Goal: Task Accomplishment & Management: Manage account settings

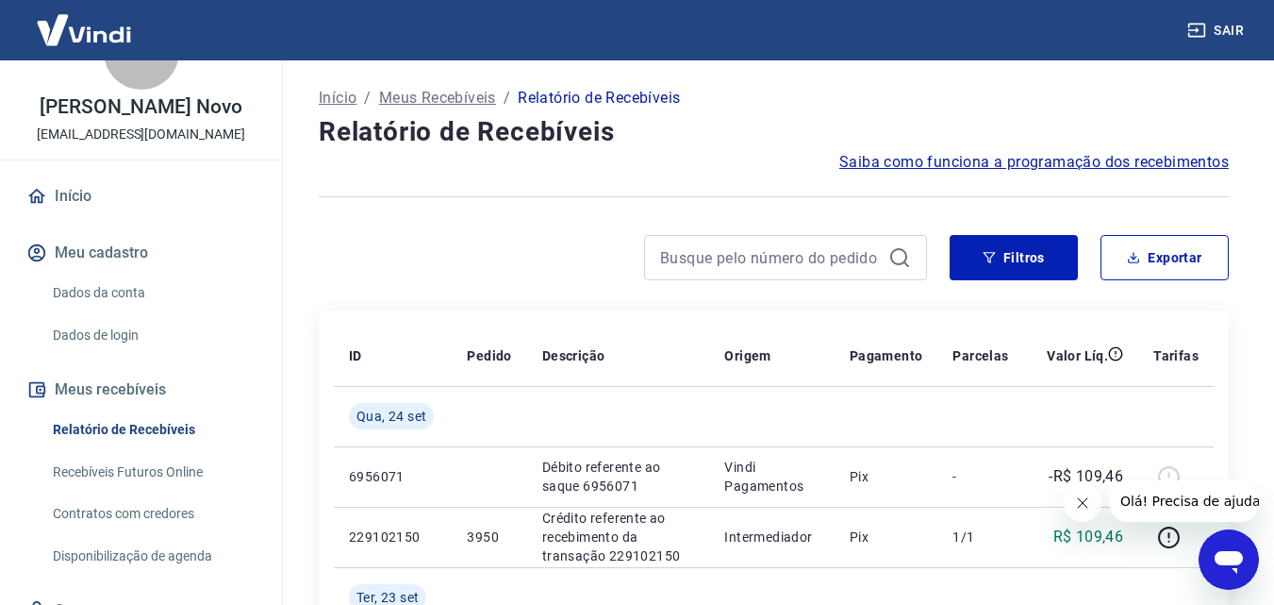
scroll to position [94, 0]
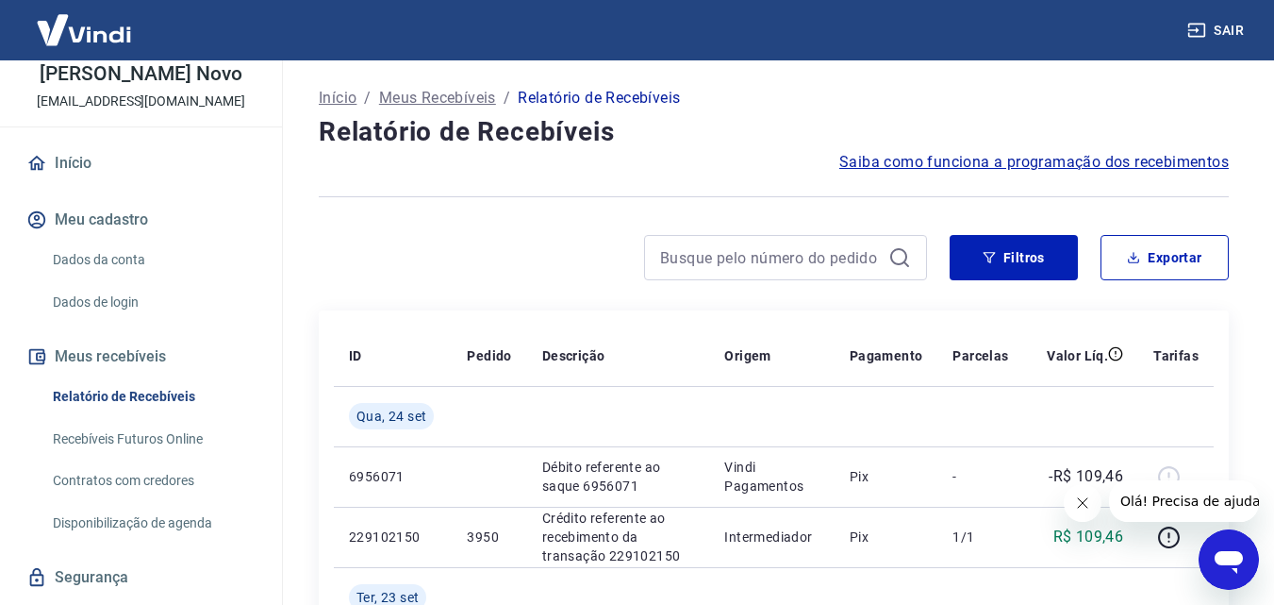
click at [147, 434] on link "Recebíveis Futuros Online" at bounding box center [152, 439] width 214 height 39
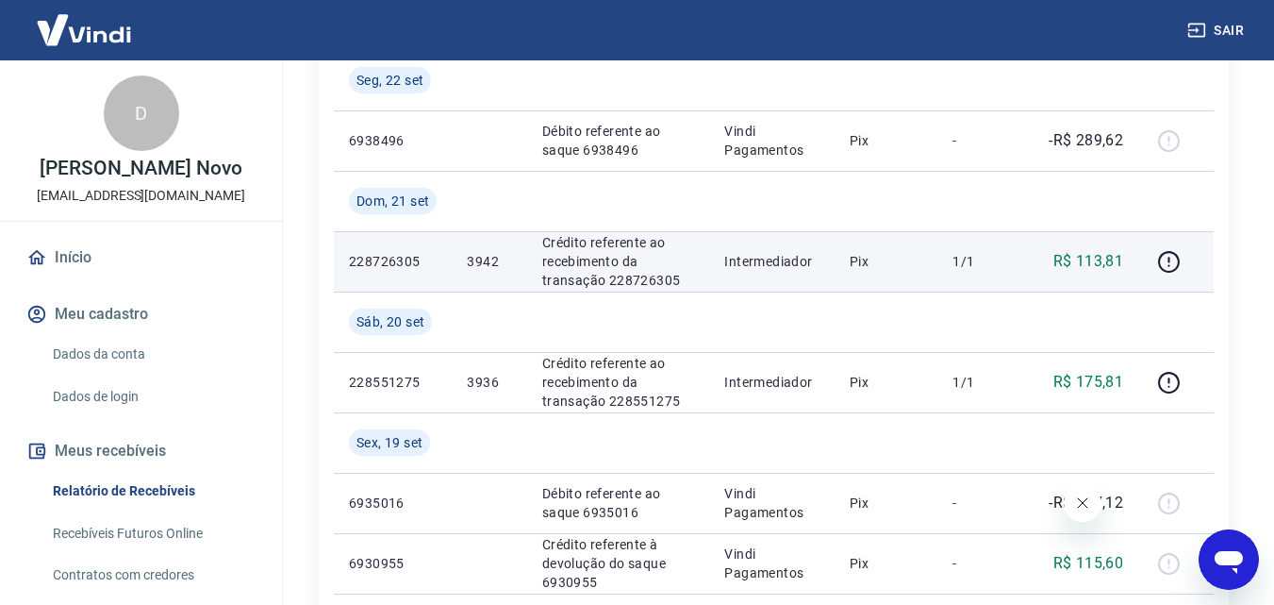
scroll to position [755, 0]
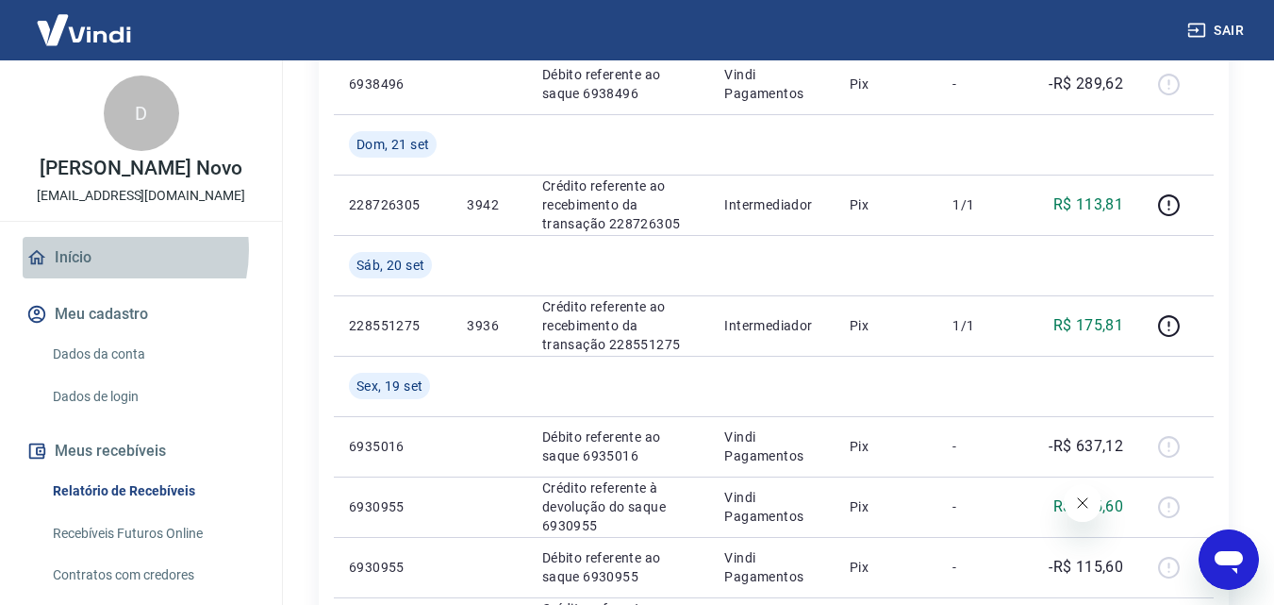
click at [100, 250] on link "Início" at bounding box center [141, 258] width 237 height 42
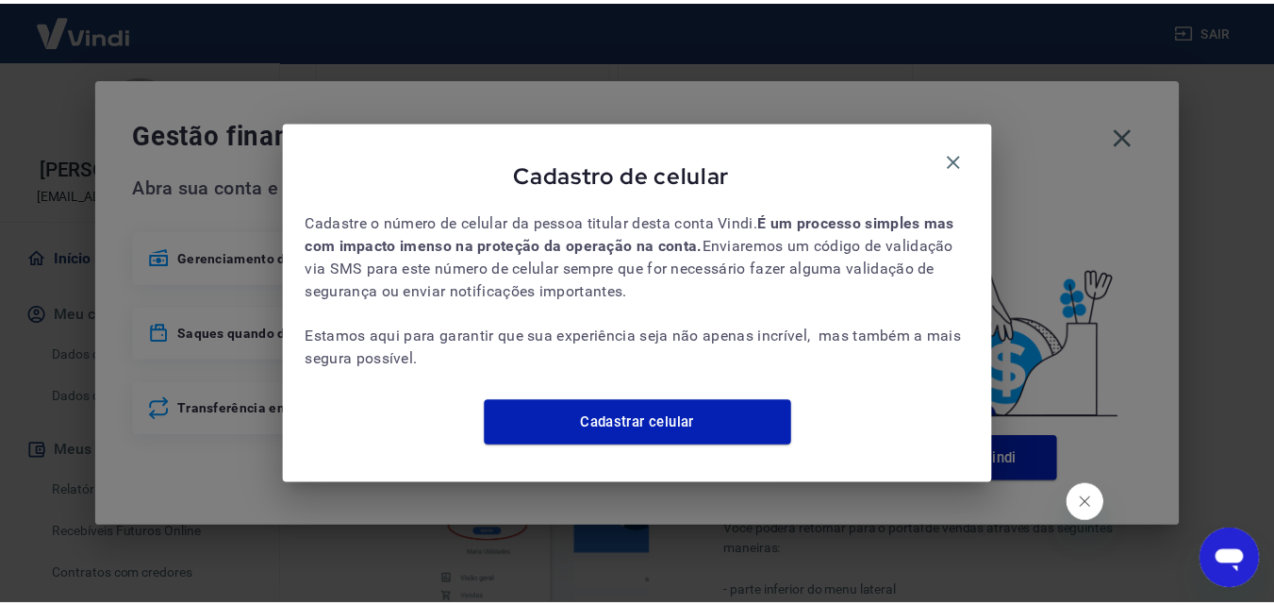
scroll to position [940, 0]
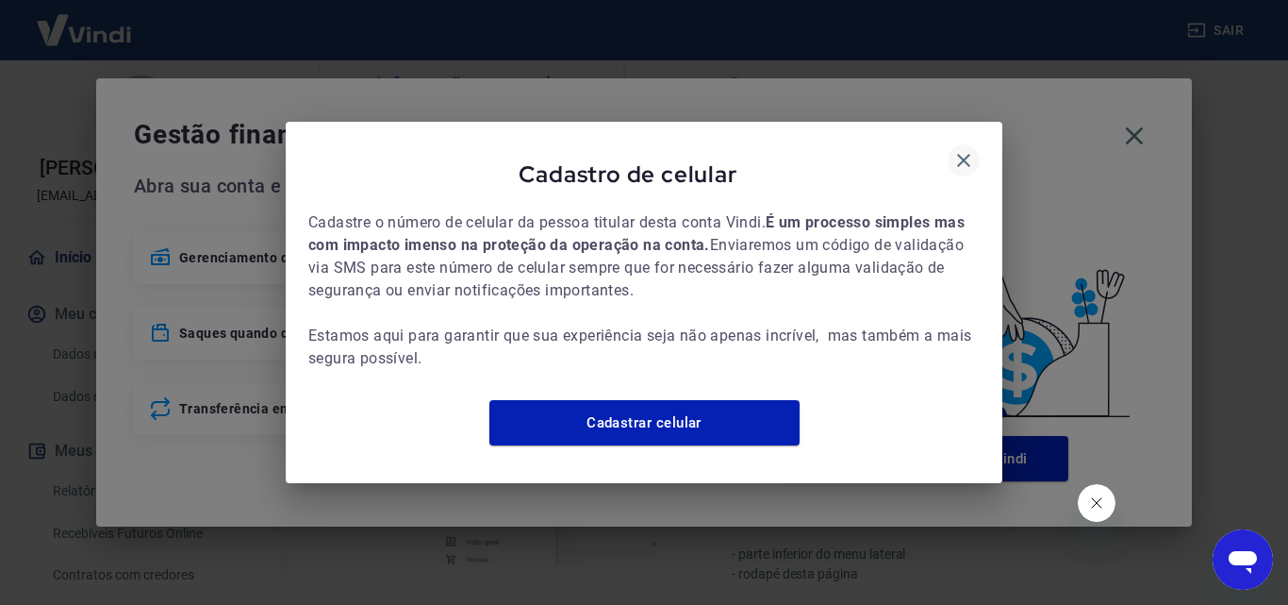
click at [964, 152] on icon "button" at bounding box center [964, 160] width 23 height 23
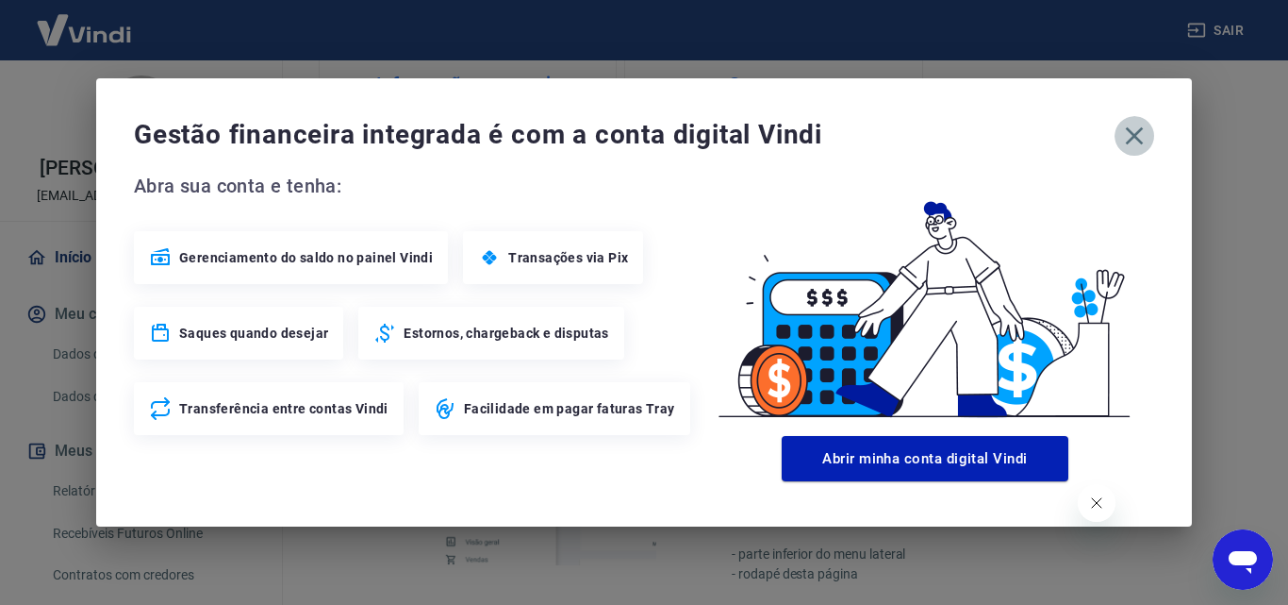
click at [1142, 129] on icon "button" at bounding box center [1135, 136] width 18 height 18
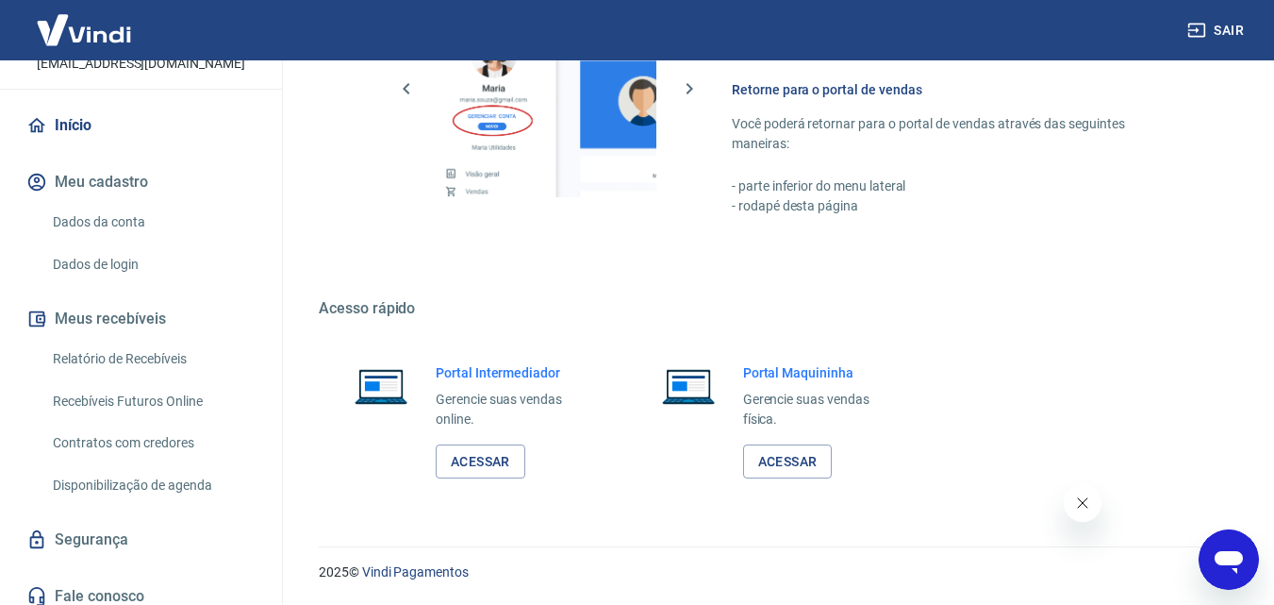
scroll to position [144, 0]
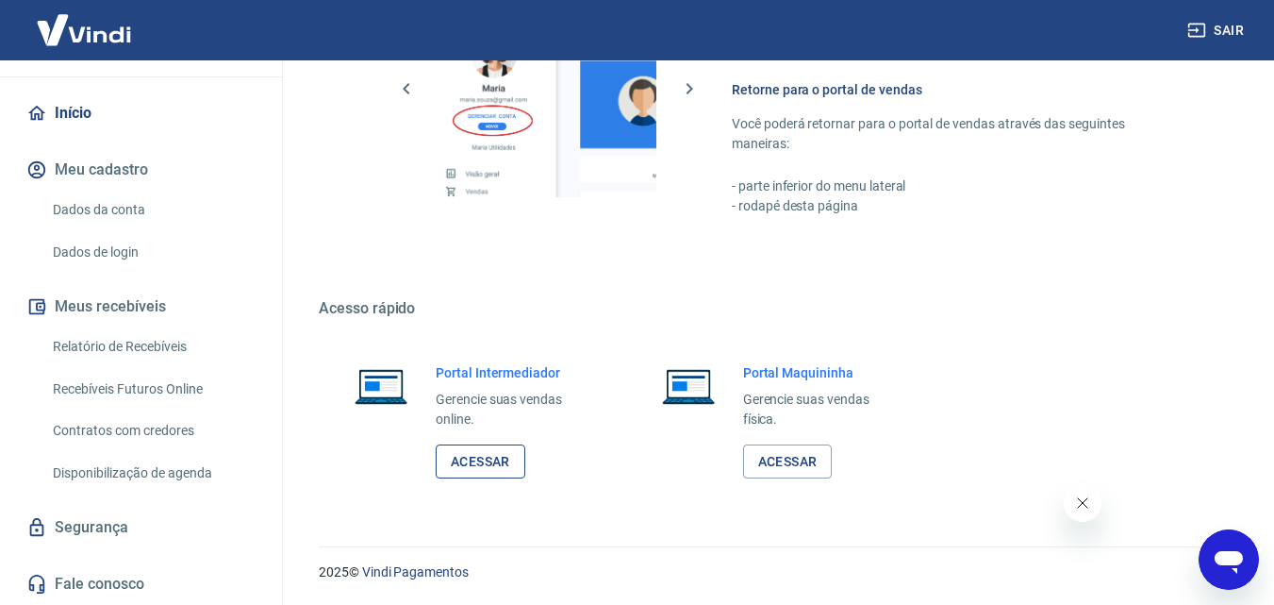
click at [477, 463] on link "Acessar" at bounding box center [481, 461] width 90 height 35
